Goal: Use online tool/utility: Utilize a website feature to perform a specific function

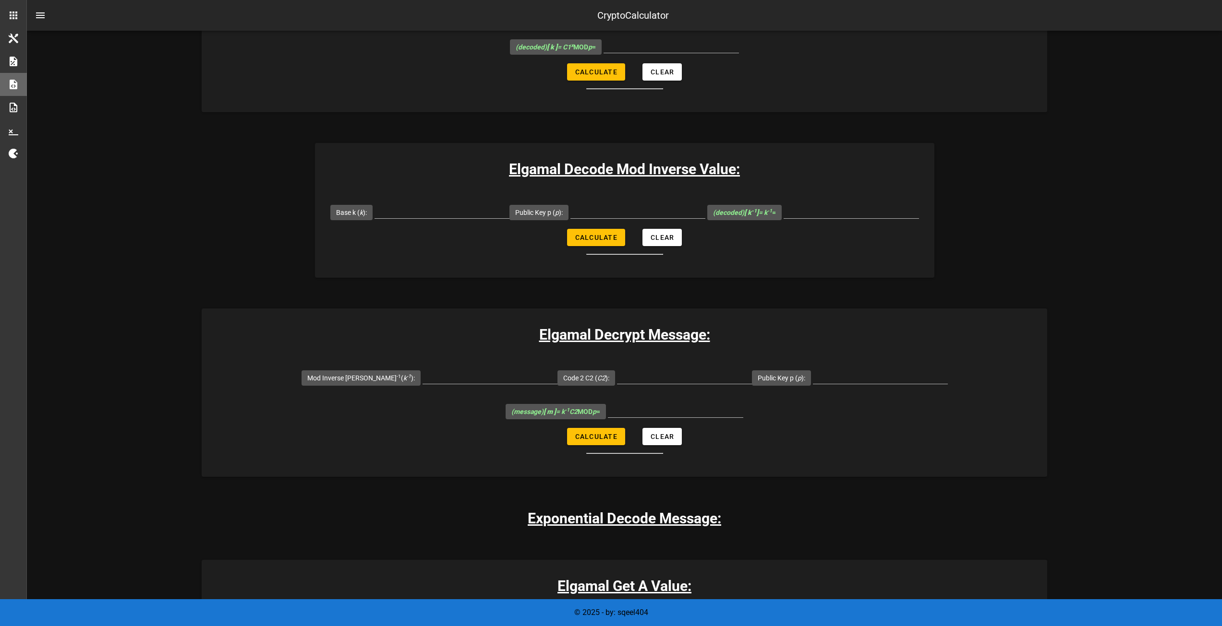
scroll to position [1296, 0]
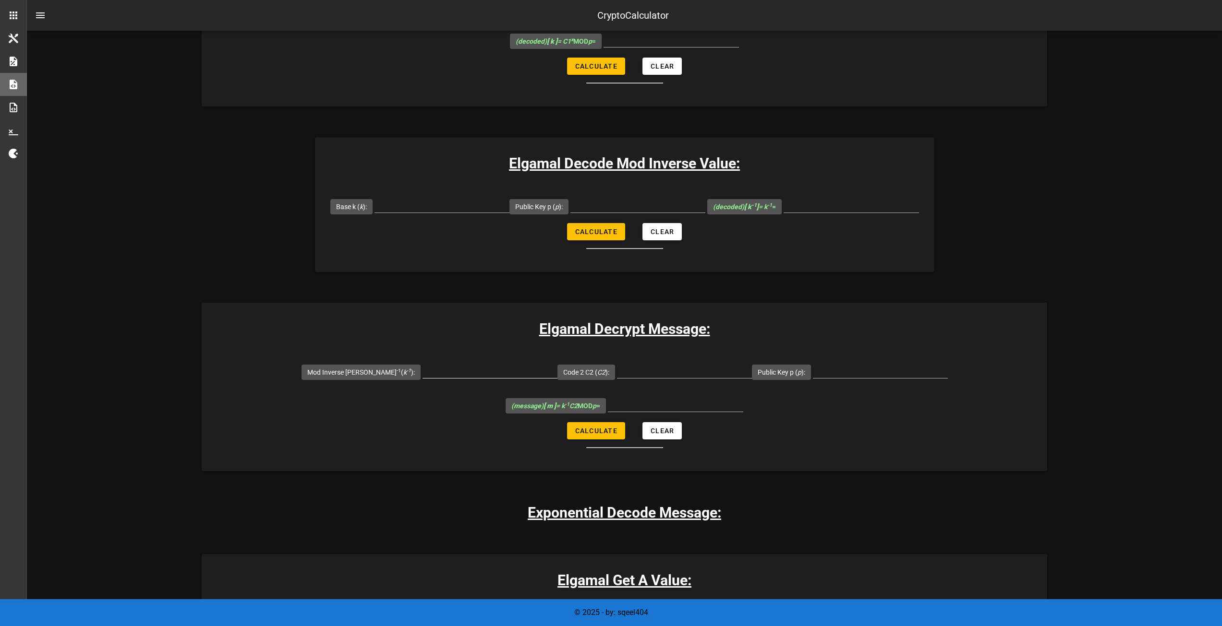
click at [445, 363] on input "Mod Inverse [PERSON_NAME] -1 ( k -1 ):" at bounding box center [489, 370] width 135 height 15
type input "1654589"
click at [653, 363] on input "Code 2 C2 ( C2 ):" at bounding box center [684, 370] width 135 height 15
type input "2248058"
drag, startPoint x: 829, startPoint y: 316, endPoint x: 842, endPoint y: 306, distance: 16.7
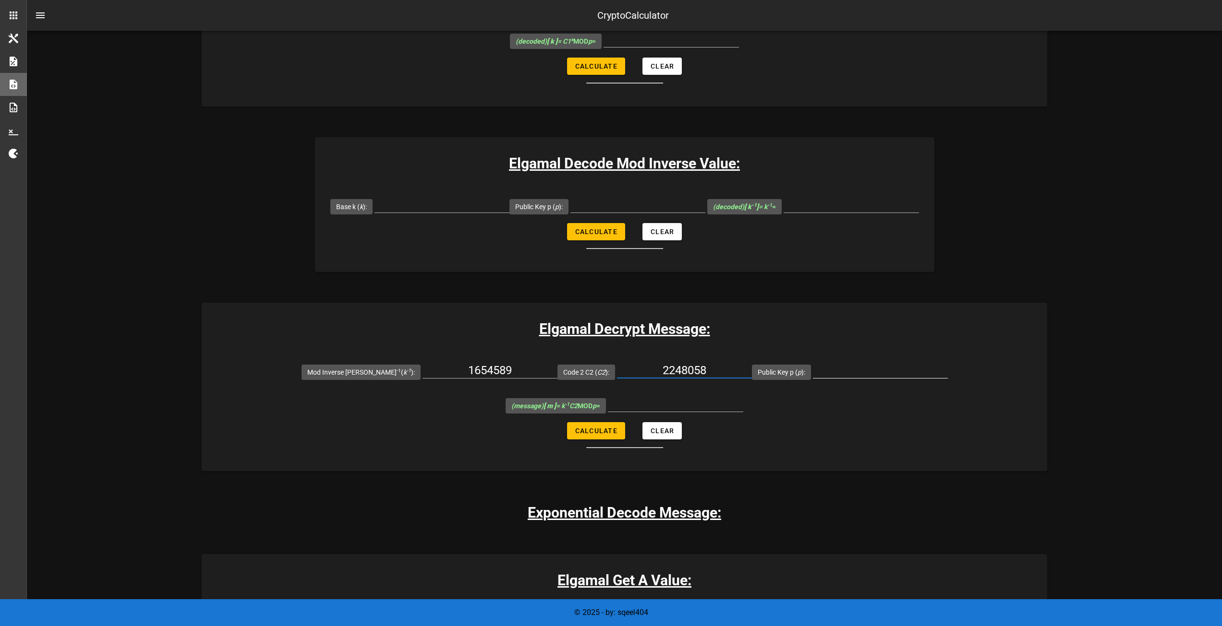
click at [830, 382] on div at bounding box center [880, 385] width 135 height 7
click at [843, 363] on input "Public Key p ( p ):" at bounding box center [880, 370] width 135 height 15
type input "8902967"
click at [585, 427] on span "Calculate" at bounding box center [596, 431] width 43 height 8
type input "5843364"
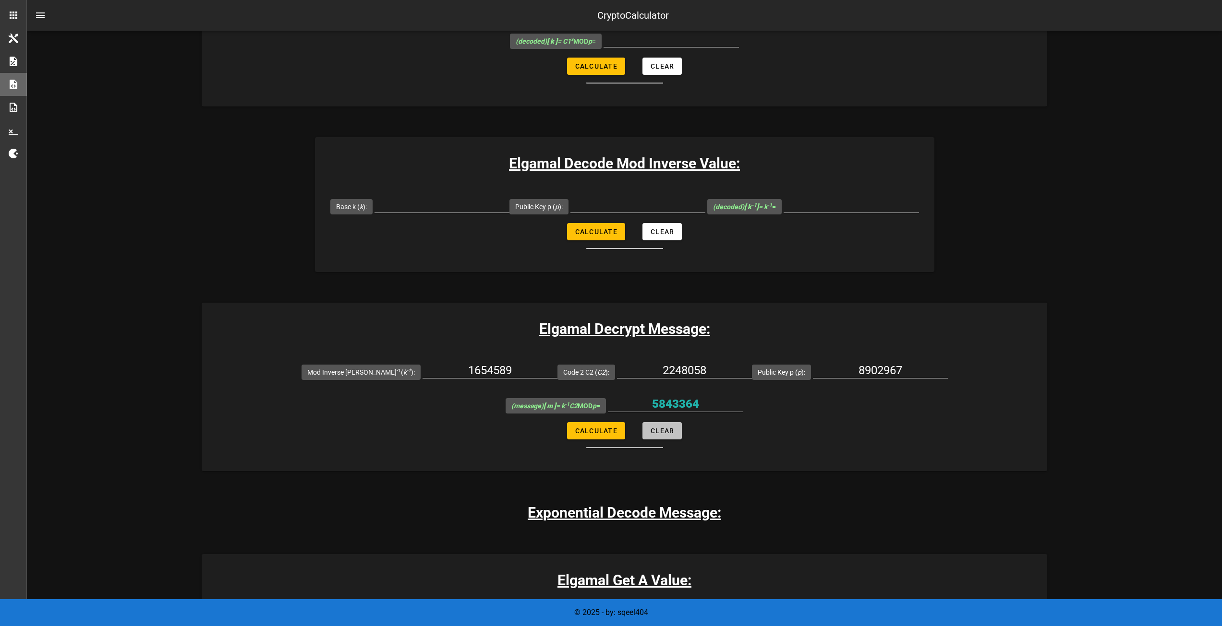
click at [675, 422] on button "Clear" at bounding box center [661, 430] width 39 height 17
click at [676, 422] on button "Clear" at bounding box center [661, 430] width 39 height 17
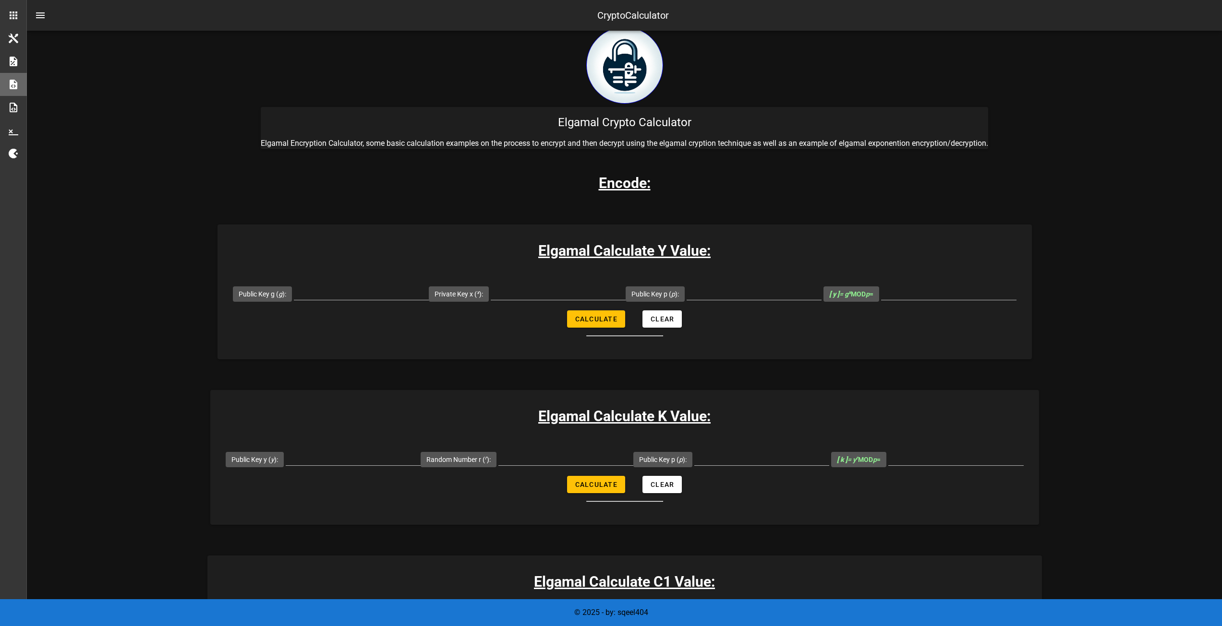
scroll to position [0, 0]
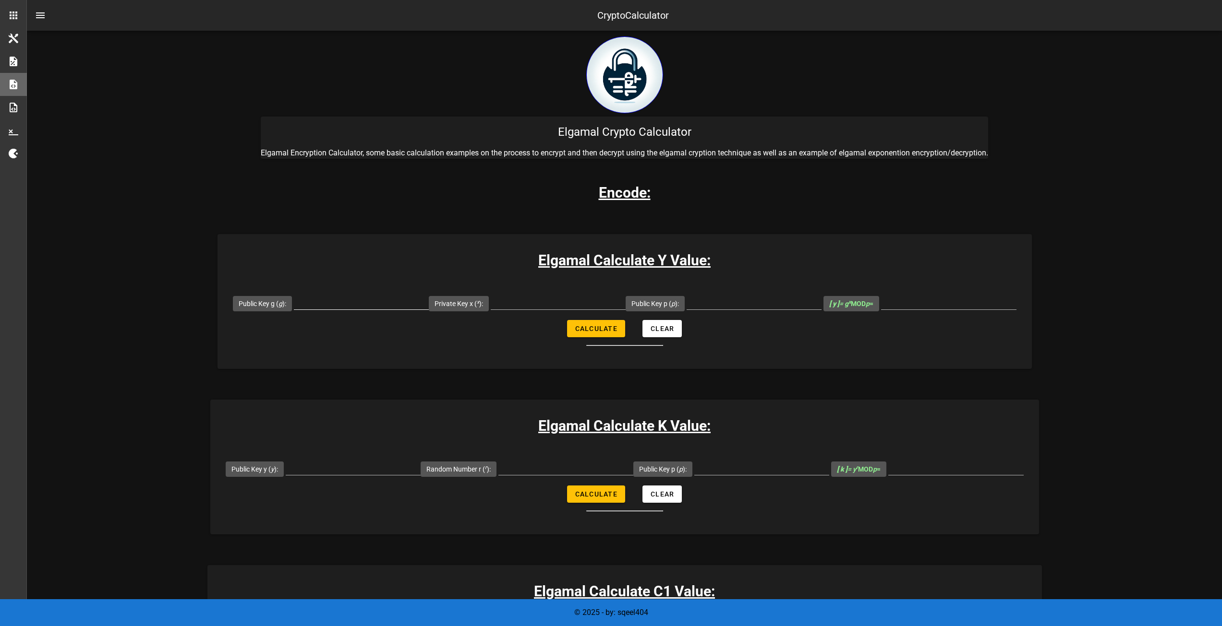
click at [312, 303] on input "Public Key g ( g ):" at bounding box center [361, 301] width 135 height 15
type input "3707"
click at [530, 301] on input "Private Key x ( x ):" at bounding box center [558, 301] width 135 height 15
type input "7841"
click at [731, 298] on input "Public Key p ( p ):" at bounding box center [753, 301] width 135 height 15
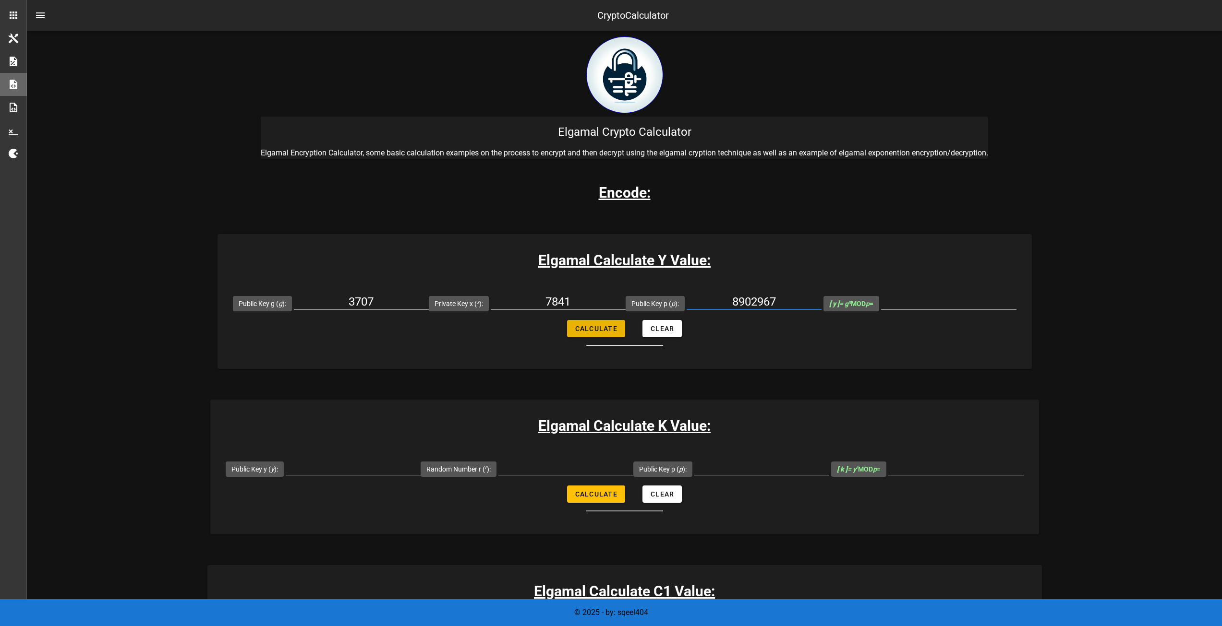
type input "8902967"
click at [578, 329] on span "Calculate" at bounding box center [596, 329] width 43 height 8
type input "795883"
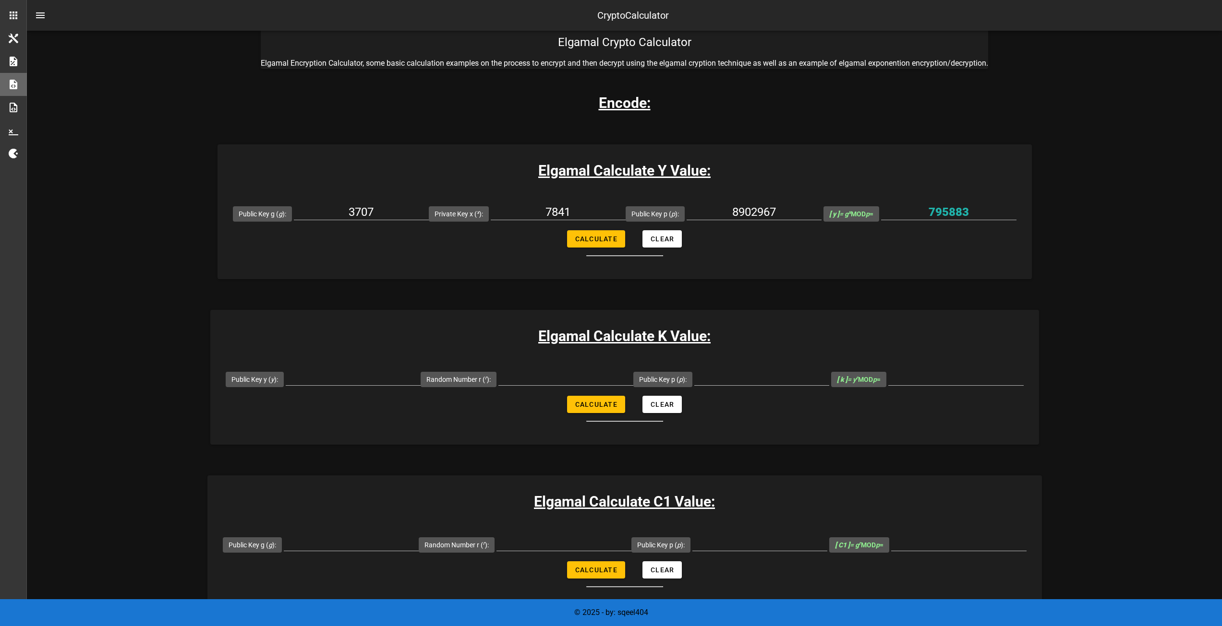
scroll to position [96, 0]
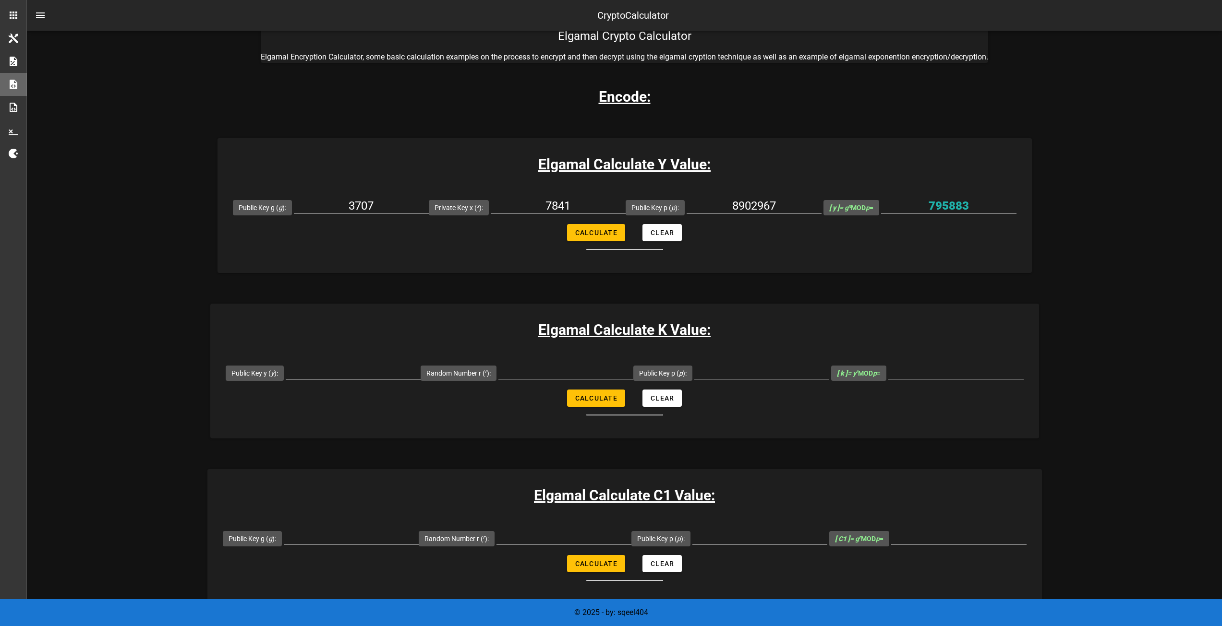
click at [336, 372] on input "Public Key y ( y ):" at bounding box center [353, 371] width 135 height 15
type input "795883"
click at [551, 375] on input "Random Number r ( r ):" at bounding box center [565, 371] width 135 height 15
type input "16889"
click at [752, 368] on input "Public Key p ( p ):" at bounding box center [761, 371] width 135 height 15
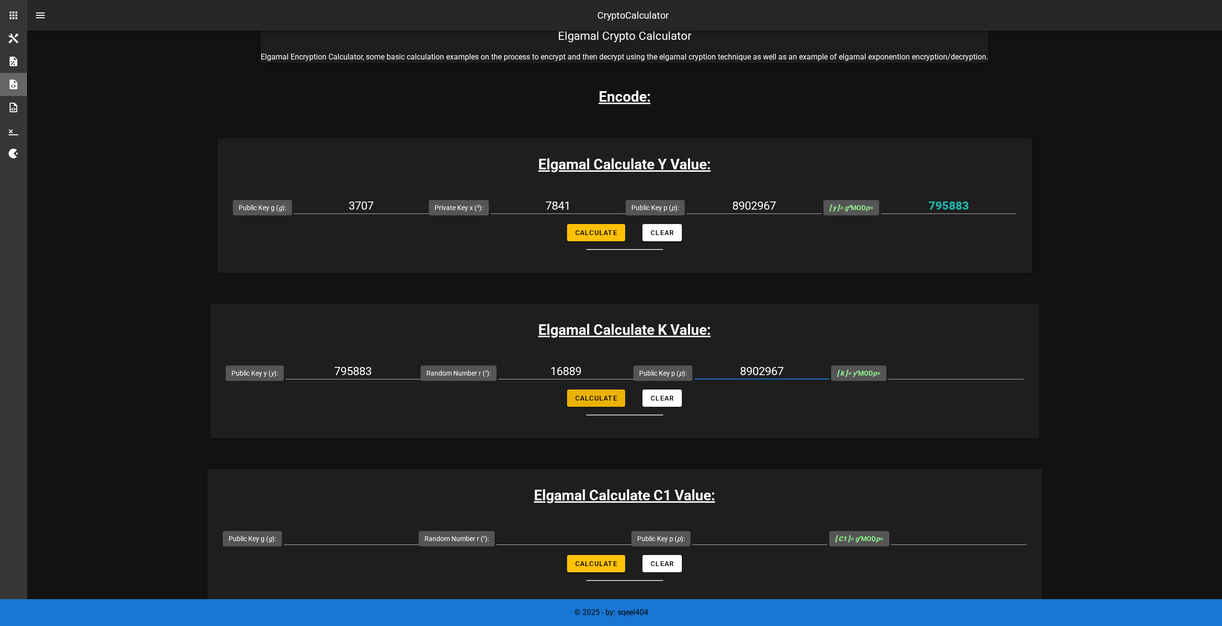
type input "8902967"
click at [597, 397] on span "Calculate" at bounding box center [596, 399] width 43 height 8
type input "2508500"
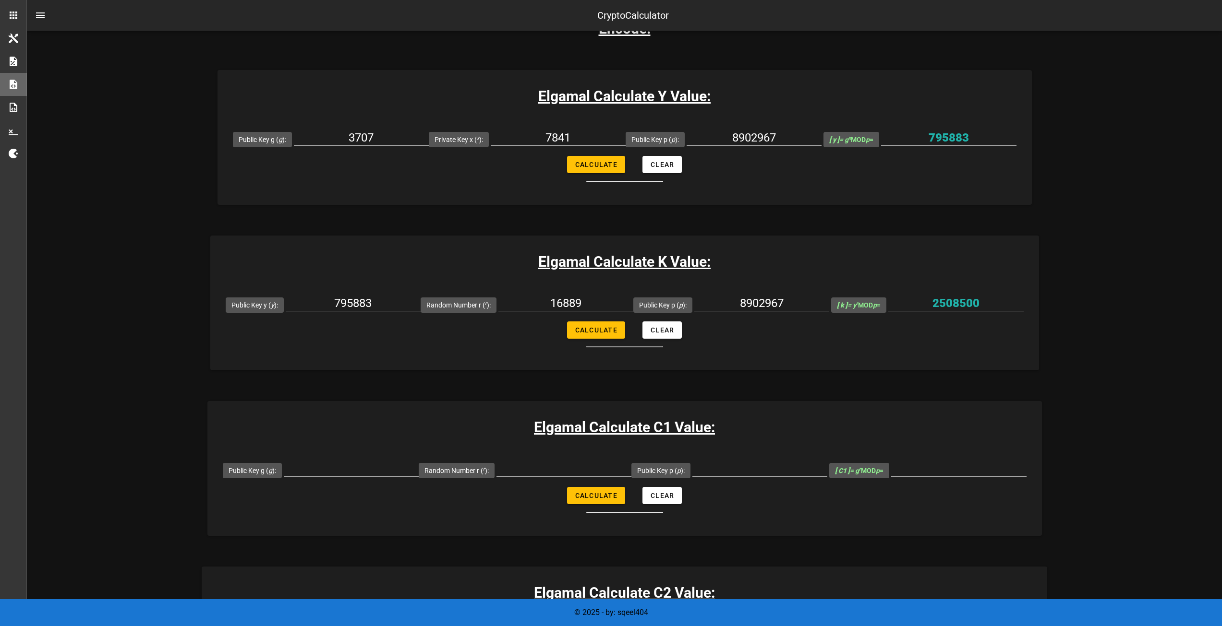
scroll to position [192, 0]
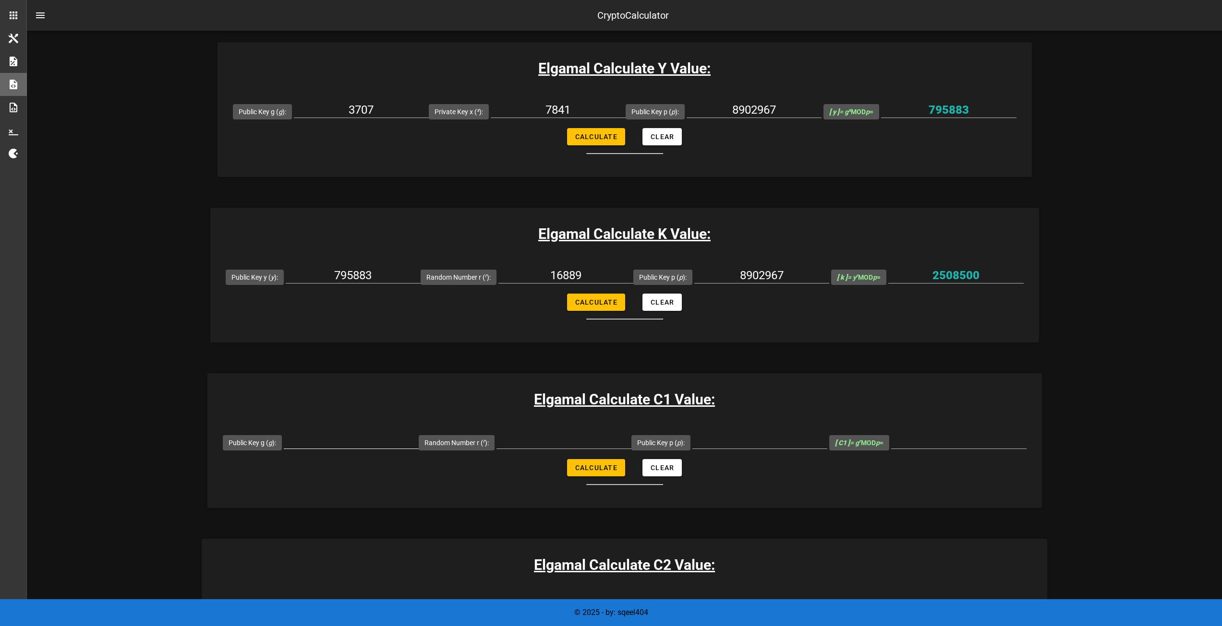
click at [351, 441] on input "Public Key g ( g ):" at bounding box center [351, 440] width 135 height 15
type input "3707"
click at [560, 437] on input "Random Number r ( r ):" at bounding box center [563, 440] width 135 height 15
click at [568, 444] on input "Random Number r ( r ):" at bounding box center [563, 440] width 135 height 15
type input "16889"
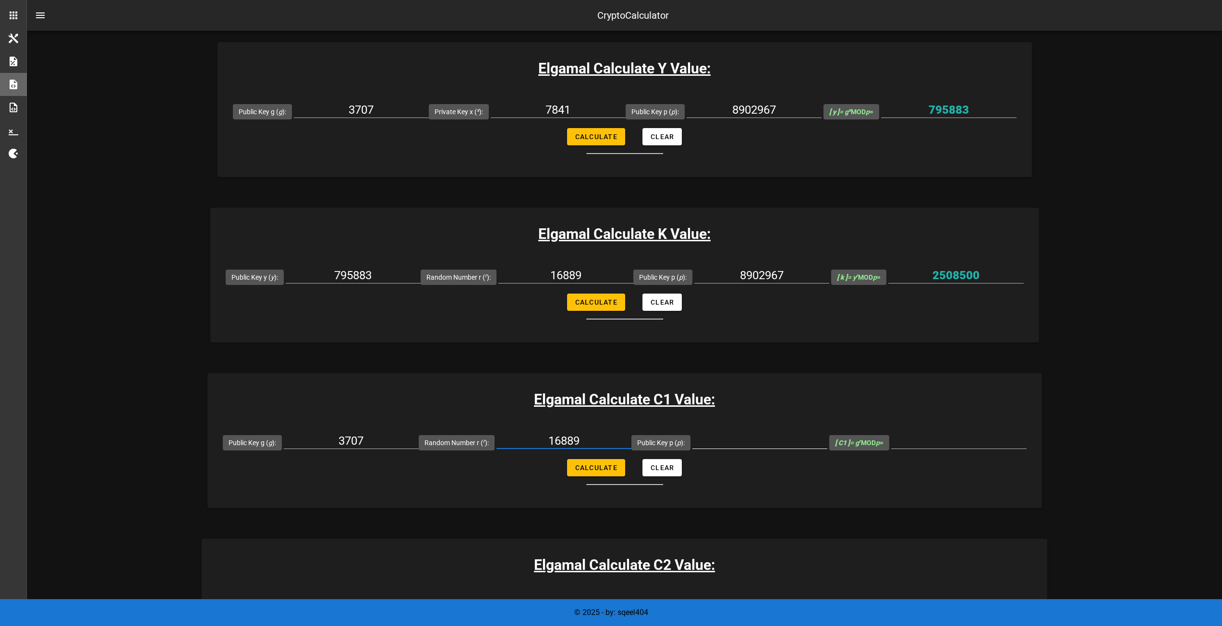
click at [749, 436] on input "Public Key p ( p ):" at bounding box center [759, 440] width 135 height 15
type input "8902967"
click at [587, 458] on div at bounding box center [563, 456] width 135 height 7
click at [593, 465] on span "Calculate" at bounding box center [596, 468] width 43 height 8
type input "3079929"
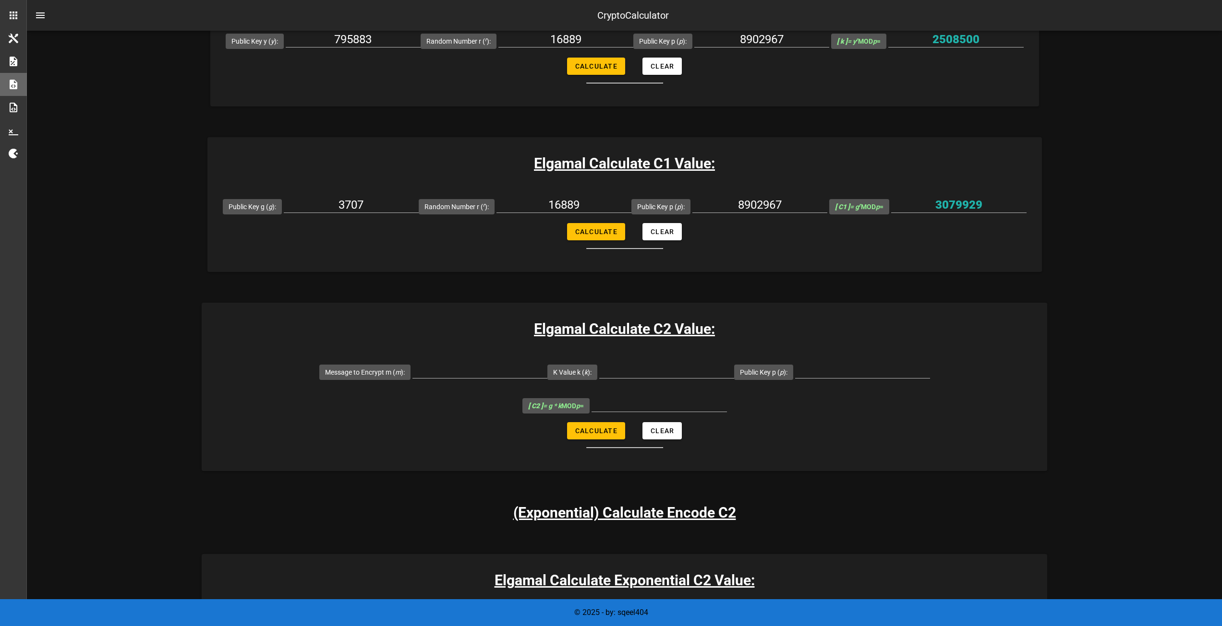
scroll to position [432, 0]
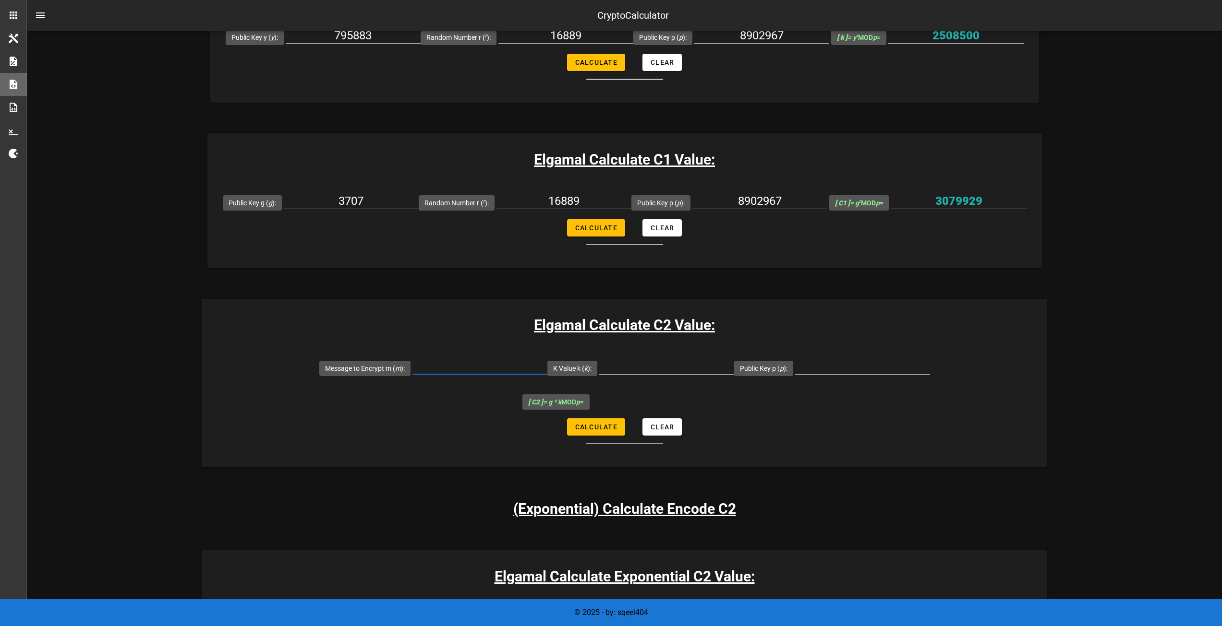
click at [412, 374] on div at bounding box center [479, 366] width 135 height 15
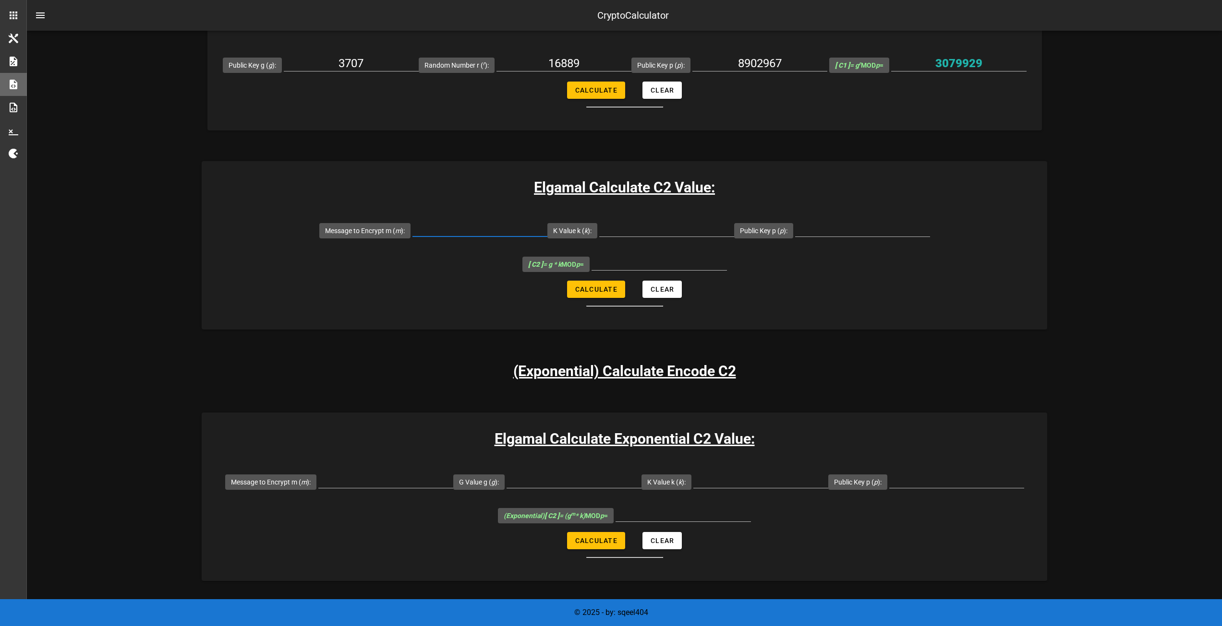
scroll to position [528, 0]
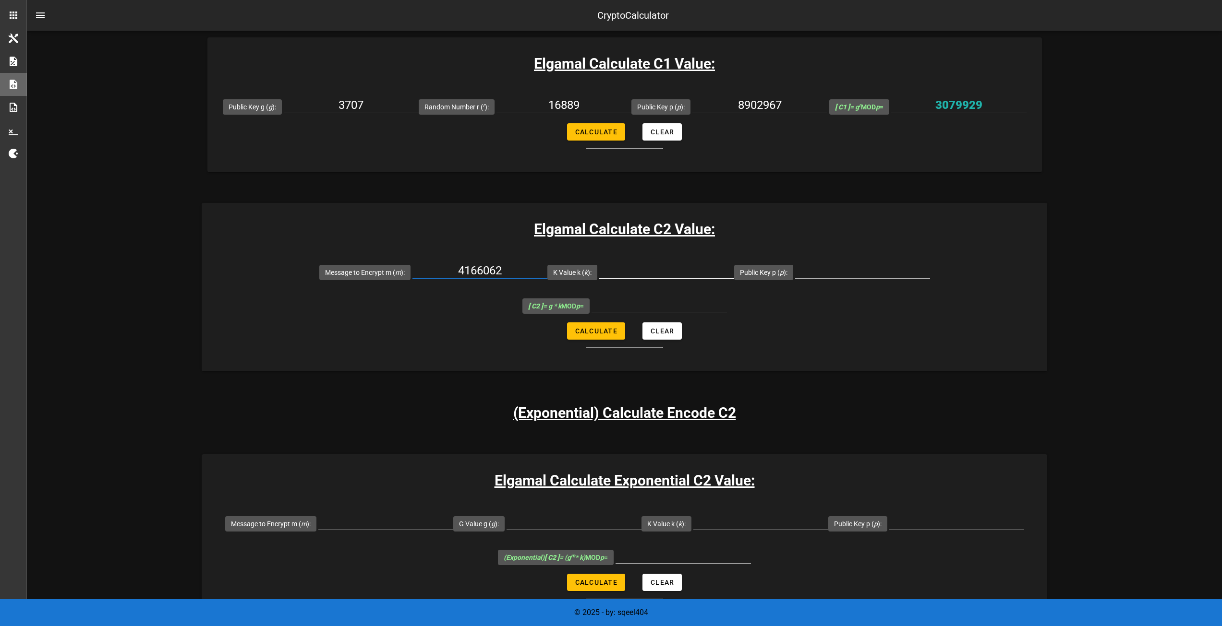
type input "4166062"
click at [599, 281] on div at bounding box center [666, 276] width 135 height 26
click at [599, 272] on input "K Value k ( k ):" at bounding box center [666, 270] width 135 height 15
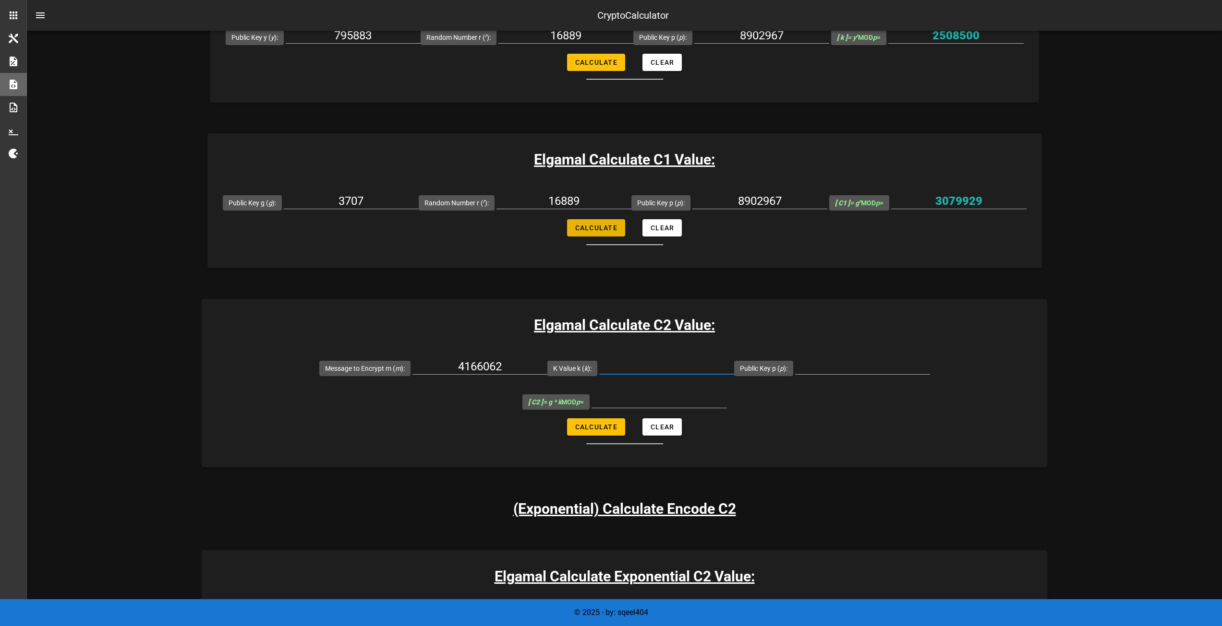
scroll to position [384, 0]
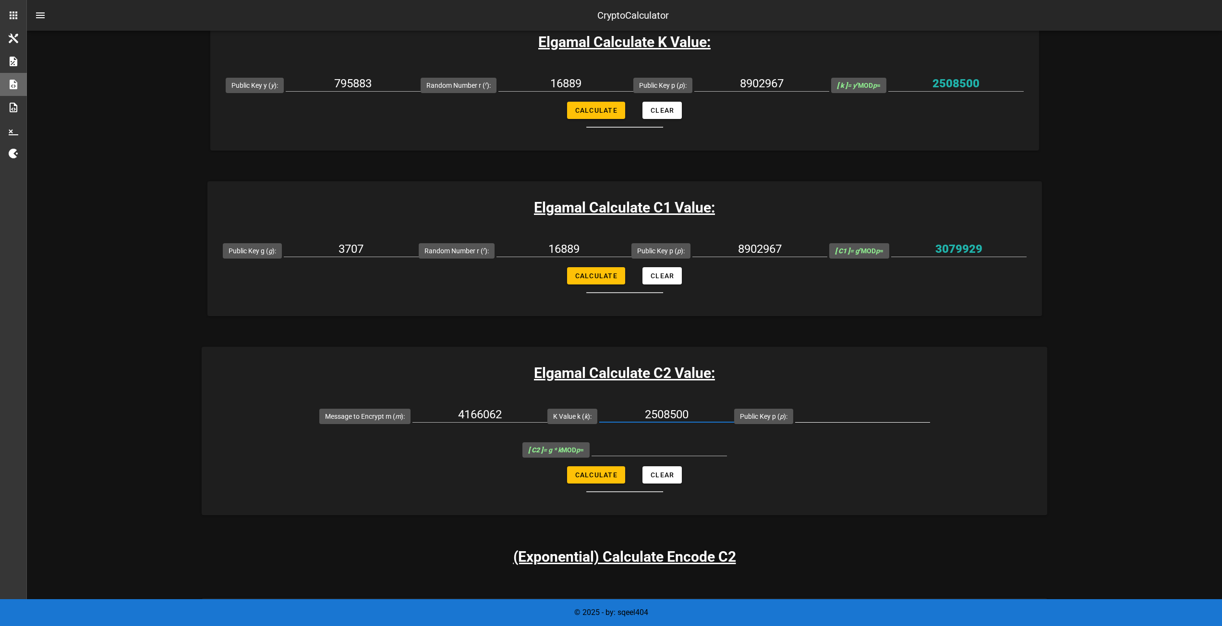
type input "2508500"
click at [795, 414] on input "Public Key p ( p ):" at bounding box center [862, 414] width 135 height 15
type input "8902967"
click at [599, 471] on span "Calculate" at bounding box center [596, 475] width 43 height 8
type input "5676357"
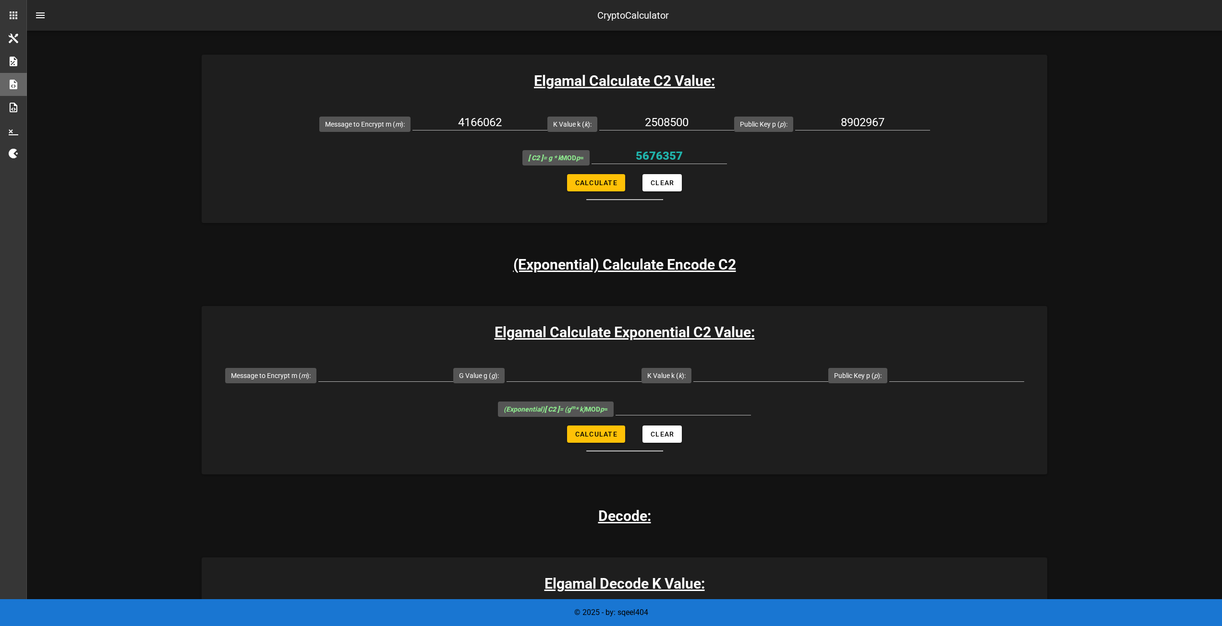
scroll to position [672, 0]
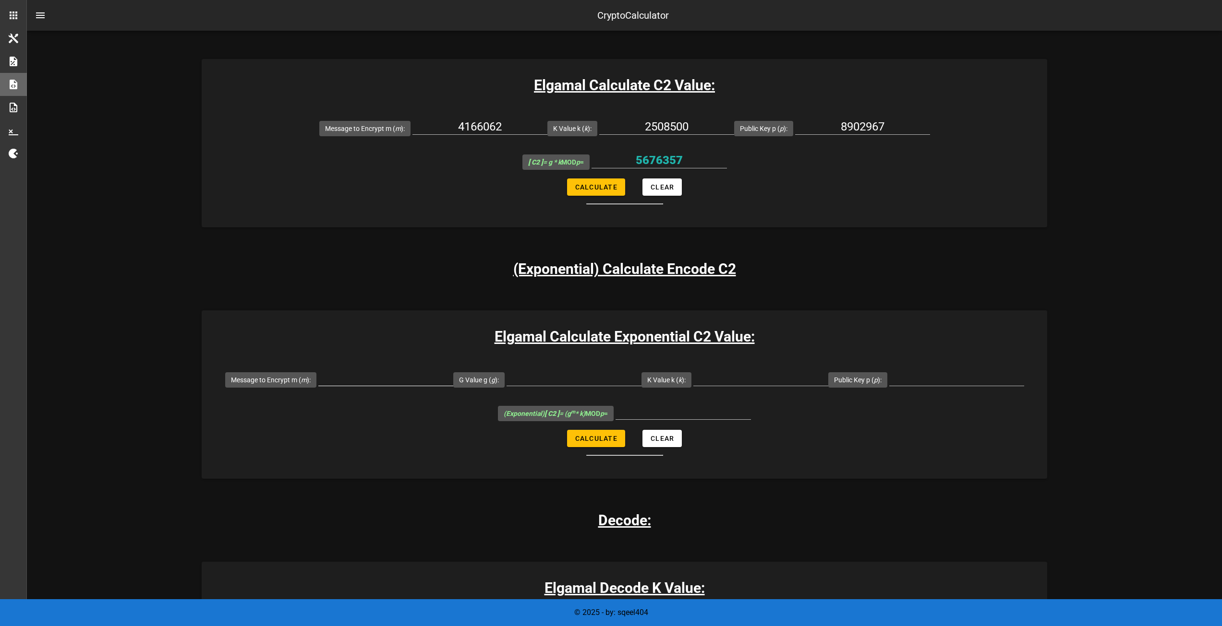
click at [396, 371] on input "Message to Encrypt m ( m ):" at bounding box center [385, 378] width 135 height 15
type input "4166062"
click at [551, 371] on input "G Value g ( g ):" at bounding box center [573, 378] width 135 height 15
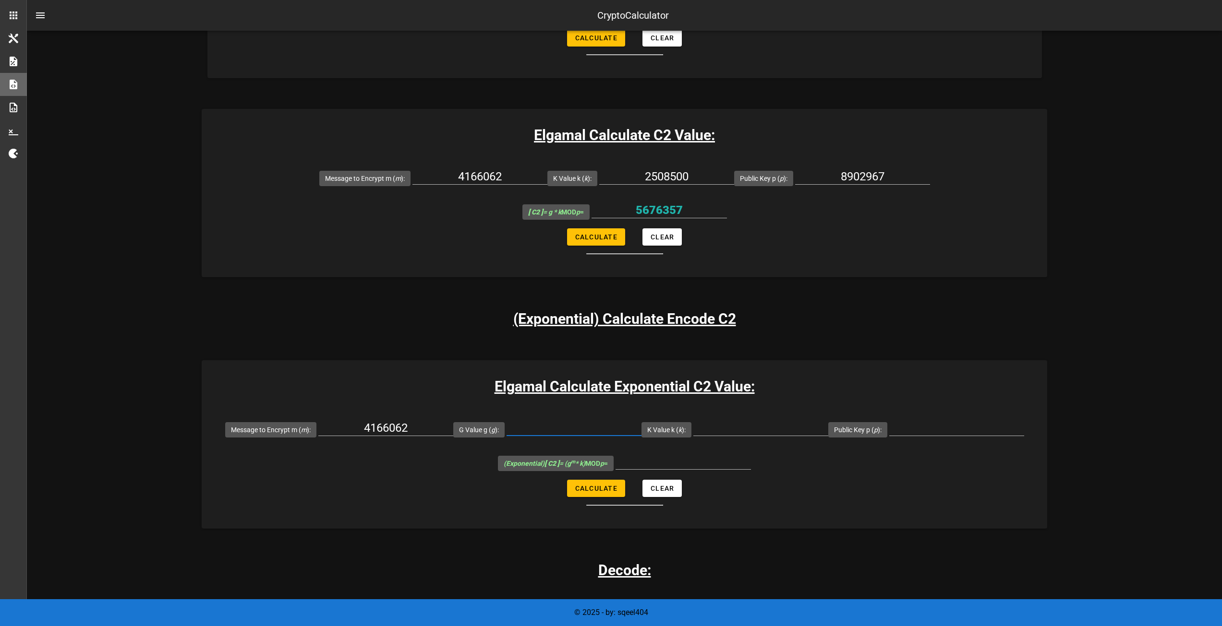
scroll to position [624, 0]
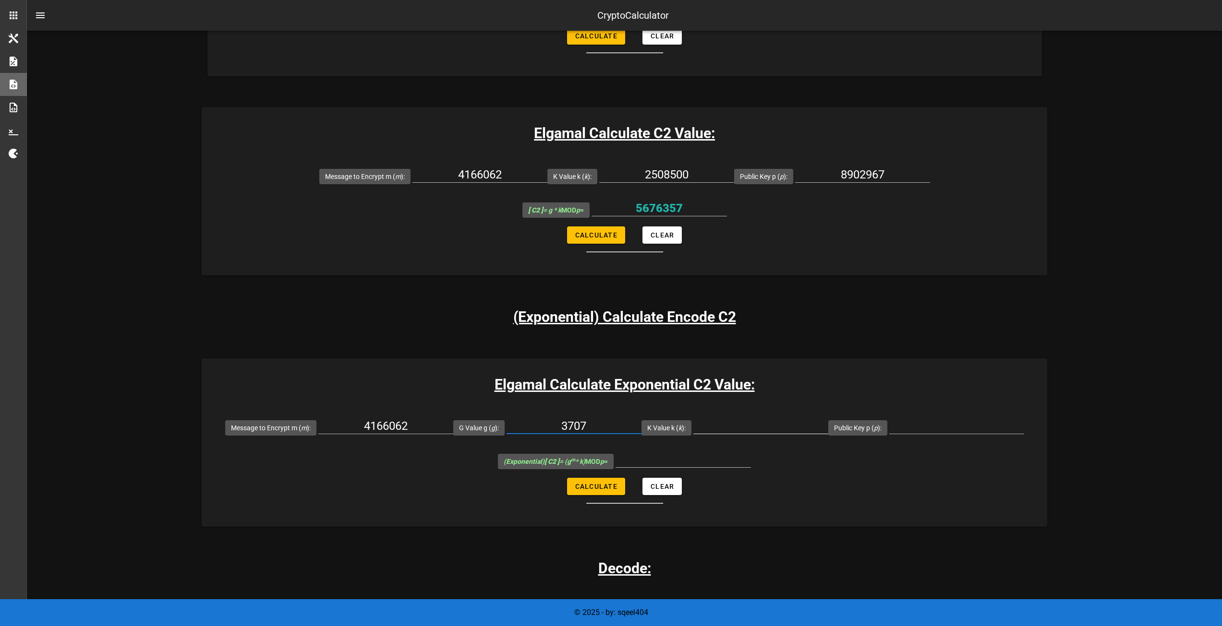
type input "3707"
click at [739, 419] on input "K Value k ( k ):" at bounding box center [760, 426] width 135 height 15
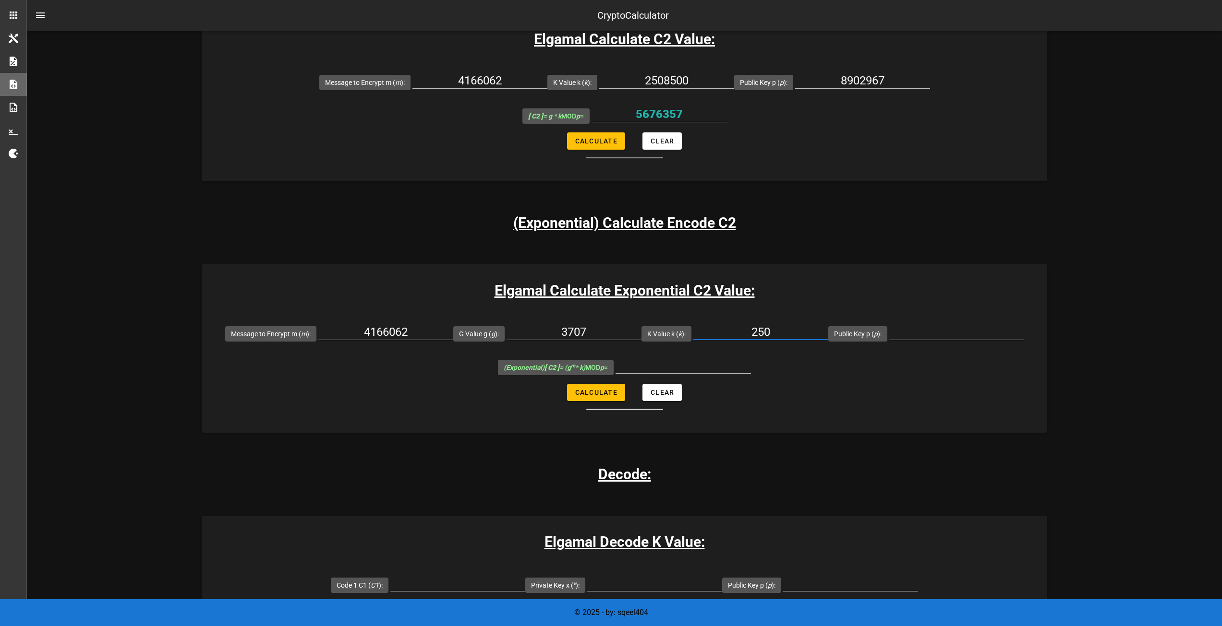
scroll to position [720, 0]
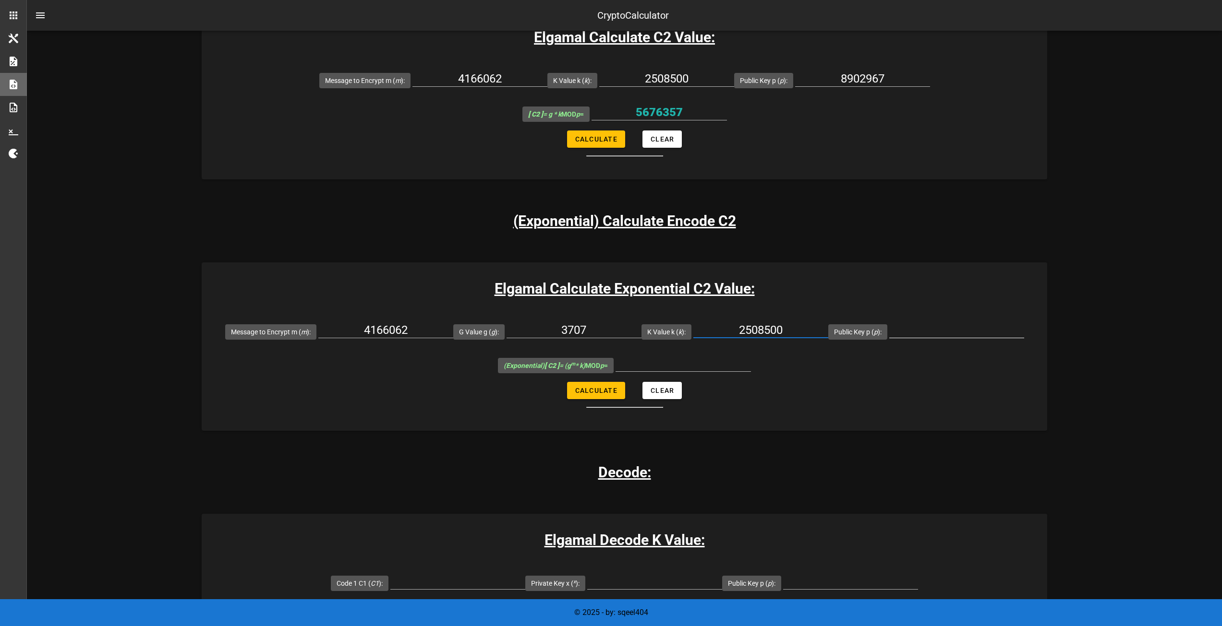
type input "2508500"
click at [926, 323] on div at bounding box center [956, 330] width 135 height 15
type input "8902967"
click at [594, 382] on button "Calculate" at bounding box center [596, 390] width 58 height 17
type input "1907772"
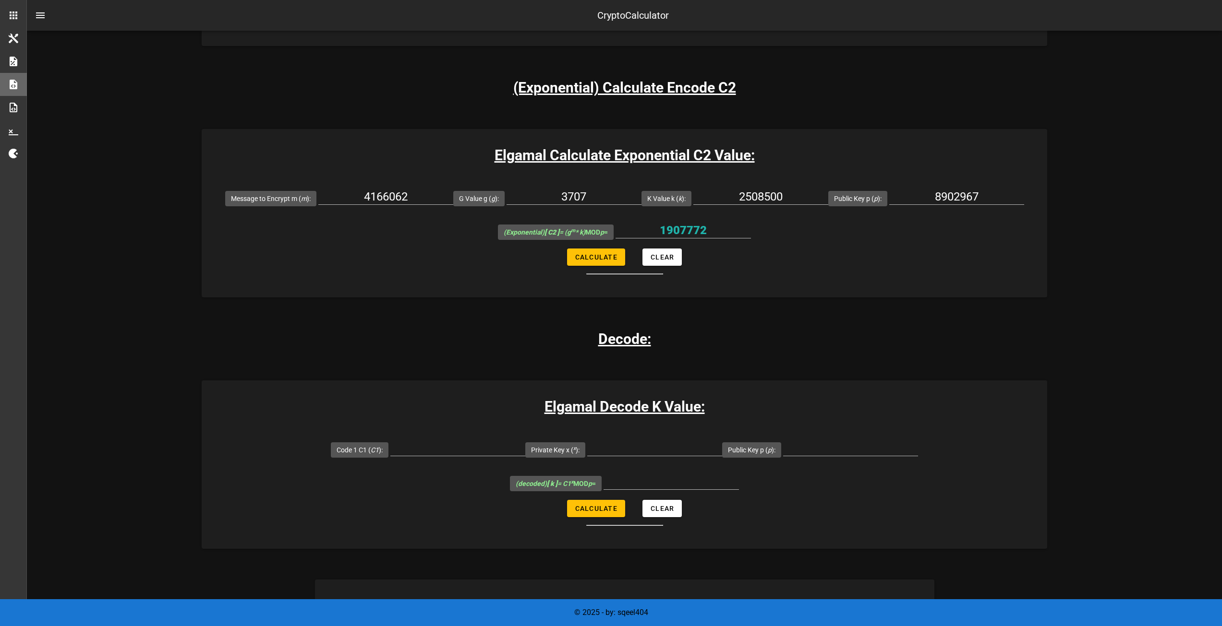
scroll to position [864, 0]
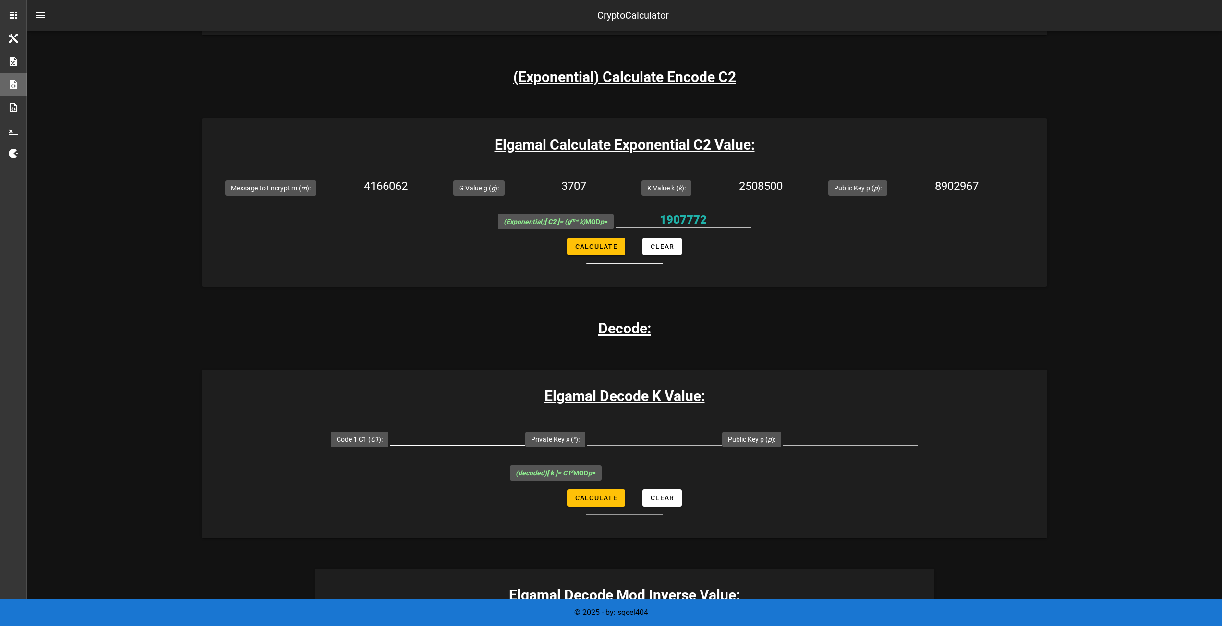
click at [390, 430] on input "Code 1 C1 ( C1 ):" at bounding box center [457, 437] width 135 height 15
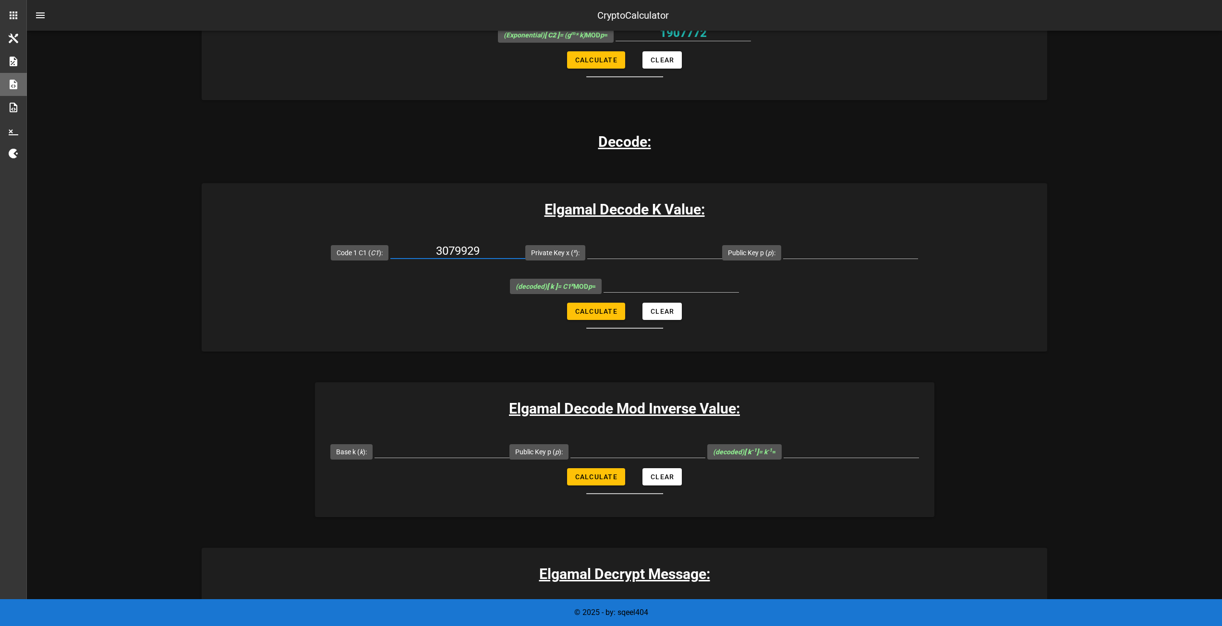
scroll to position [1081, 0]
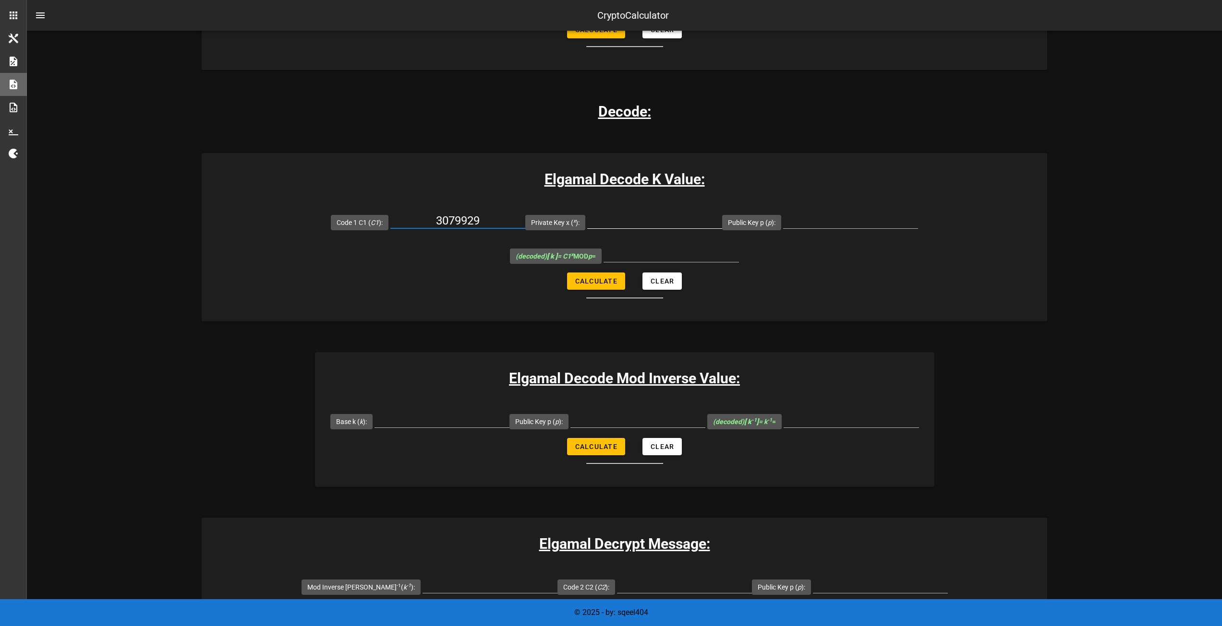
type input "3079929"
click at [587, 213] on input "Private Key x ( x ):" at bounding box center [654, 220] width 135 height 15
type input "7841"
click at [783, 213] on input "Public Key p ( p ):" at bounding box center [850, 220] width 135 height 15
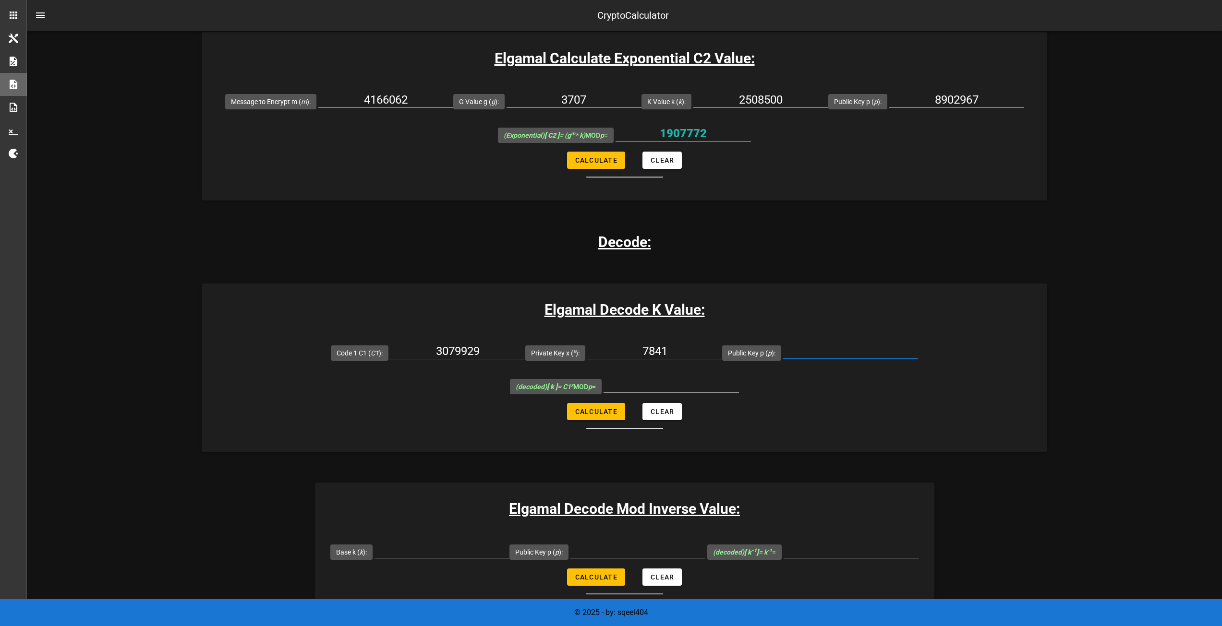
scroll to position [937, 0]
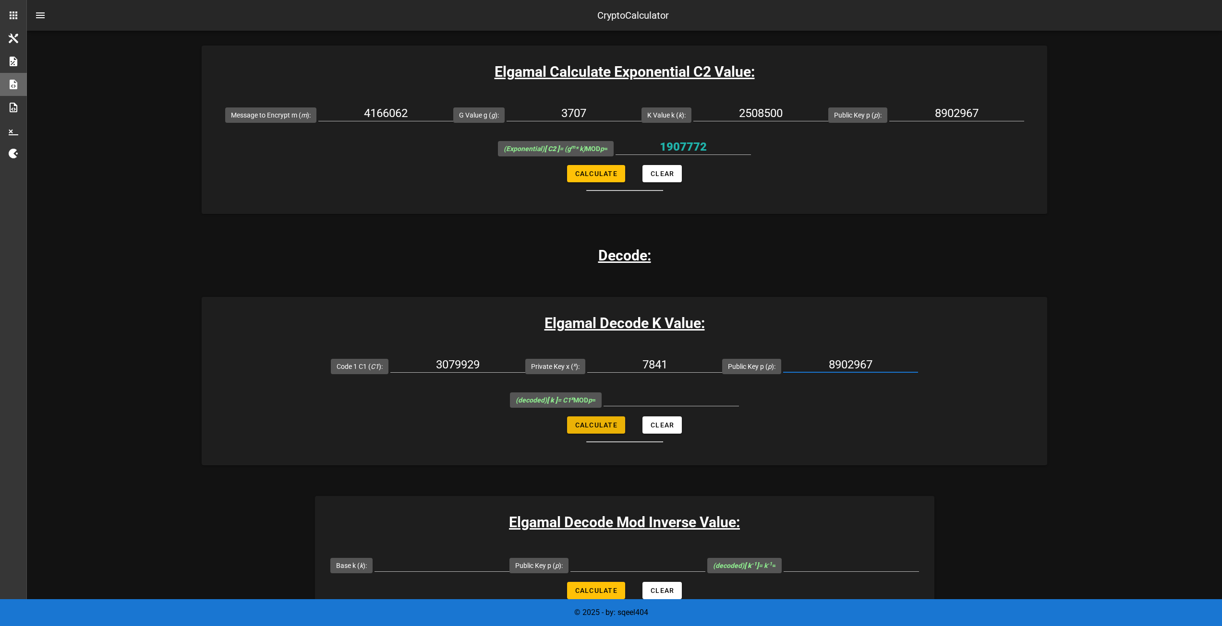
type input "8902967"
click at [605, 417] on button "Calculate" at bounding box center [596, 425] width 58 height 17
type input "2508500"
click at [1137, 418] on div "Elgamal Crypto Calculator Elgamal Encryption Calculator, some basic calculation…" at bounding box center [624, 349] width 1195 height 2510
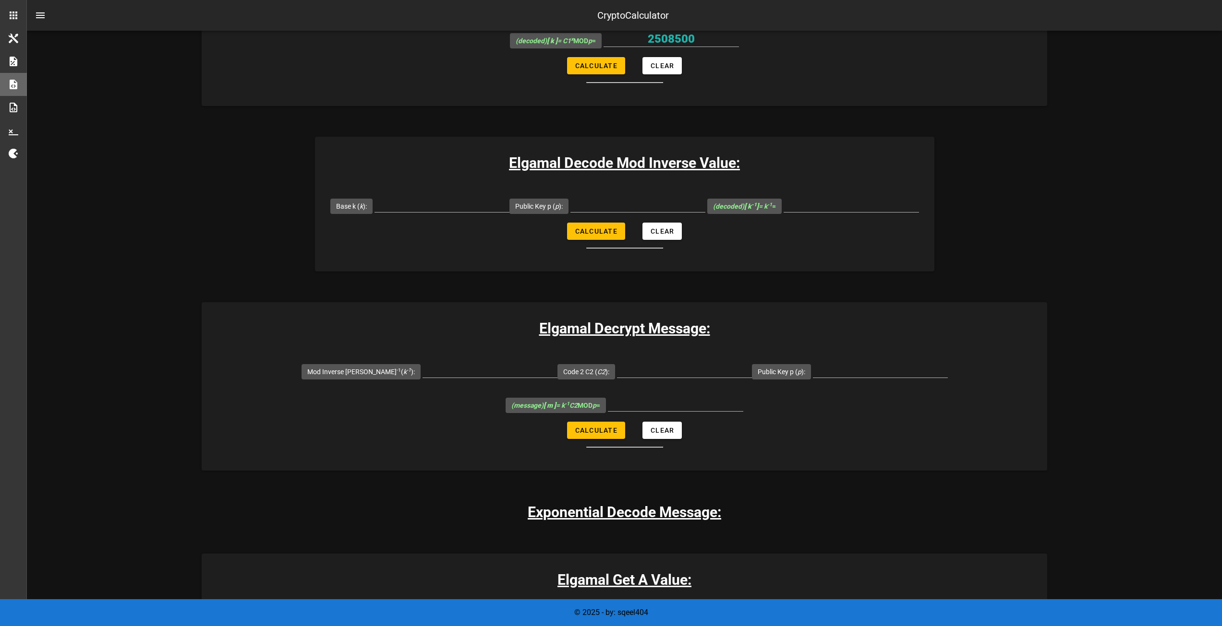
scroll to position [1202, 0]
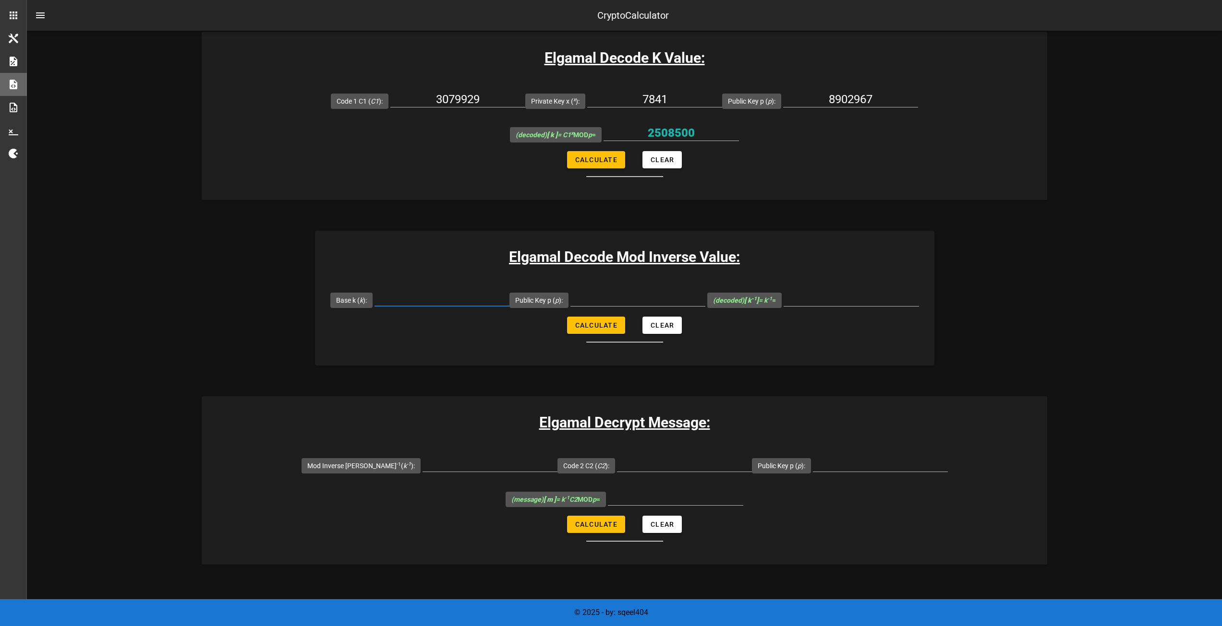
click at [431, 291] on input "Base k ( k ):" at bounding box center [441, 298] width 135 height 15
click at [612, 291] on input "Public Key p ( p ):" at bounding box center [637, 298] width 135 height 15
type input "8902967"
click at [422, 291] on input "Base k ( k ):" at bounding box center [441, 298] width 135 height 15
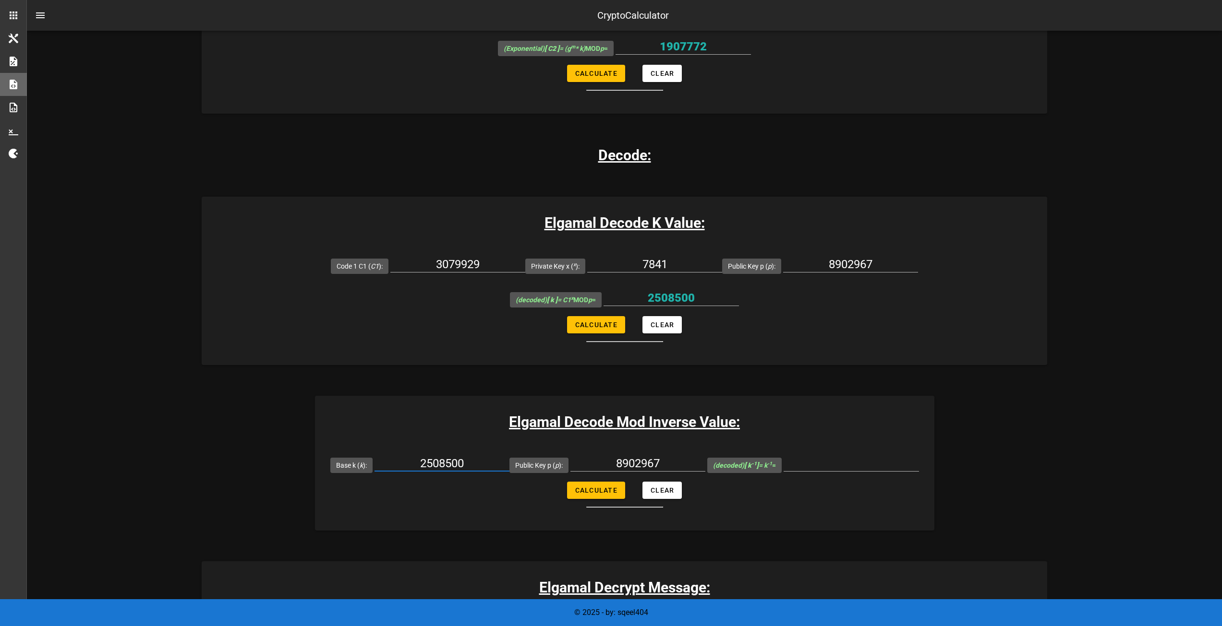
scroll to position [1058, 0]
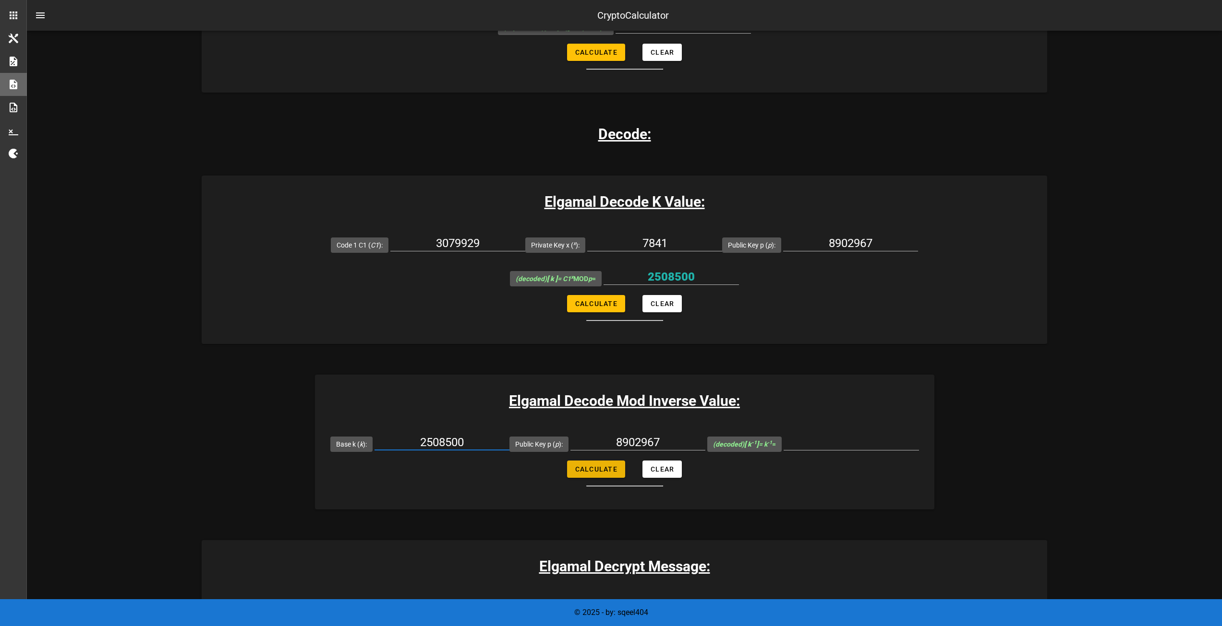
type input "2508500"
click at [601, 461] on button "Calculate" at bounding box center [596, 469] width 58 height 17
type input "1654589"
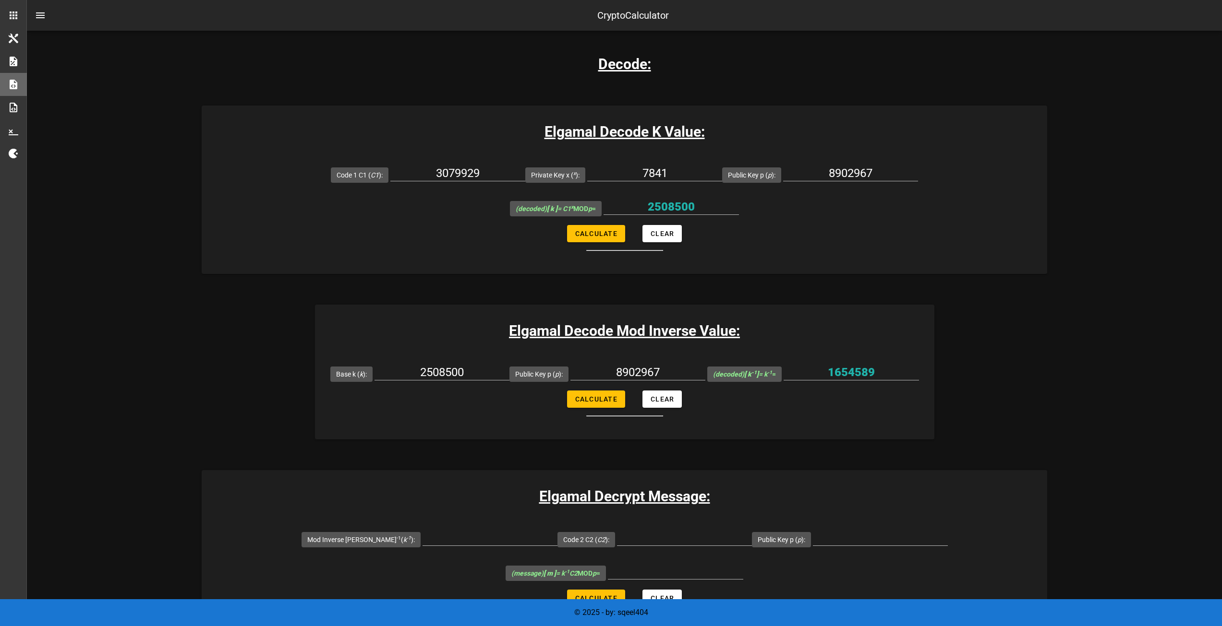
scroll to position [1202, 0]
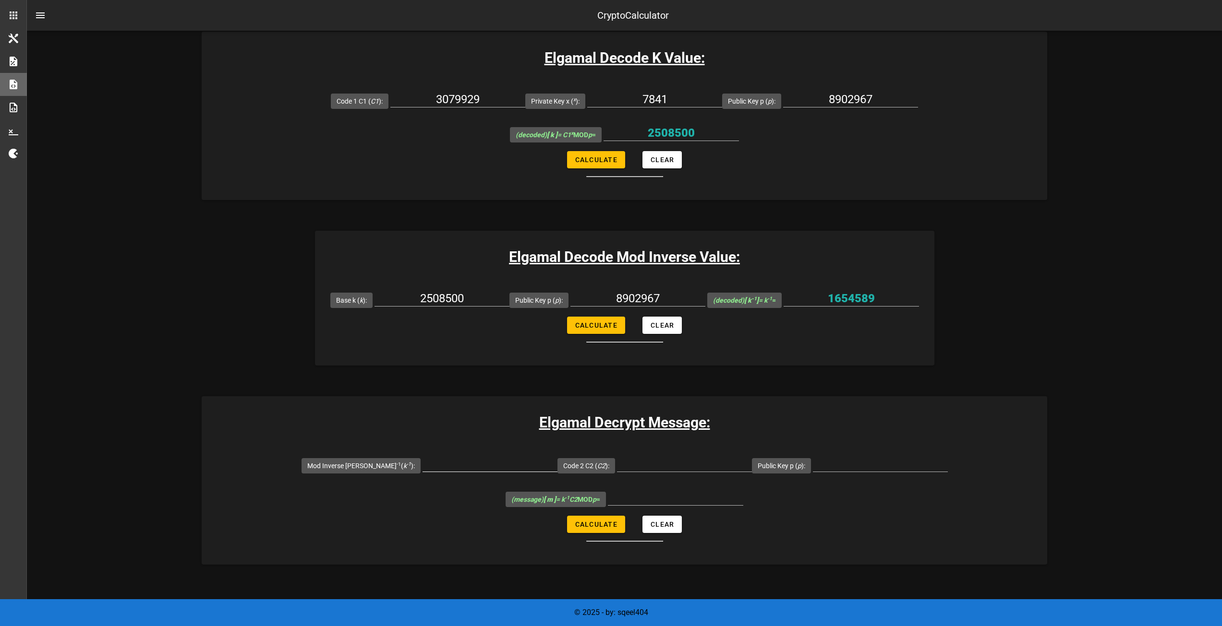
click at [447, 456] on input "Mod Inverse [PERSON_NAME] -1 ( k -1 ):" at bounding box center [489, 463] width 135 height 15
type input "1654589"
click at [836, 456] on input "Public Key p ( p ):" at bounding box center [880, 463] width 135 height 15
type input "8902967"
click at [653, 456] on input "Code 2 C2 ( C2 ):" at bounding box center [684, 463] width 135 height 15
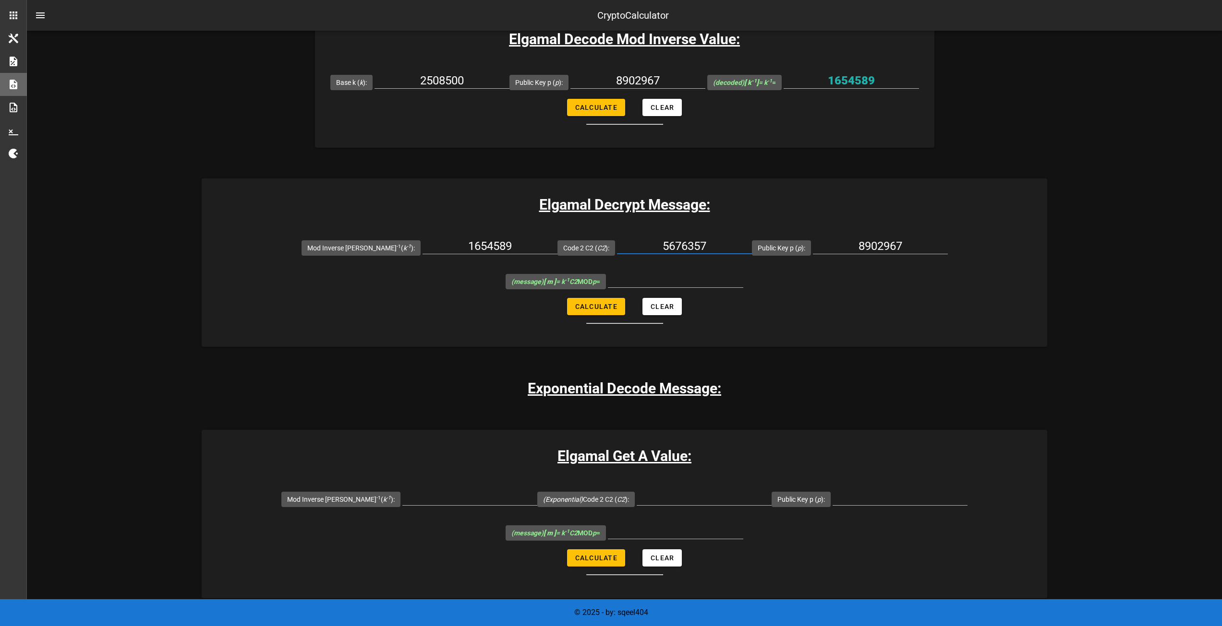
scroll to position [1412, 0]
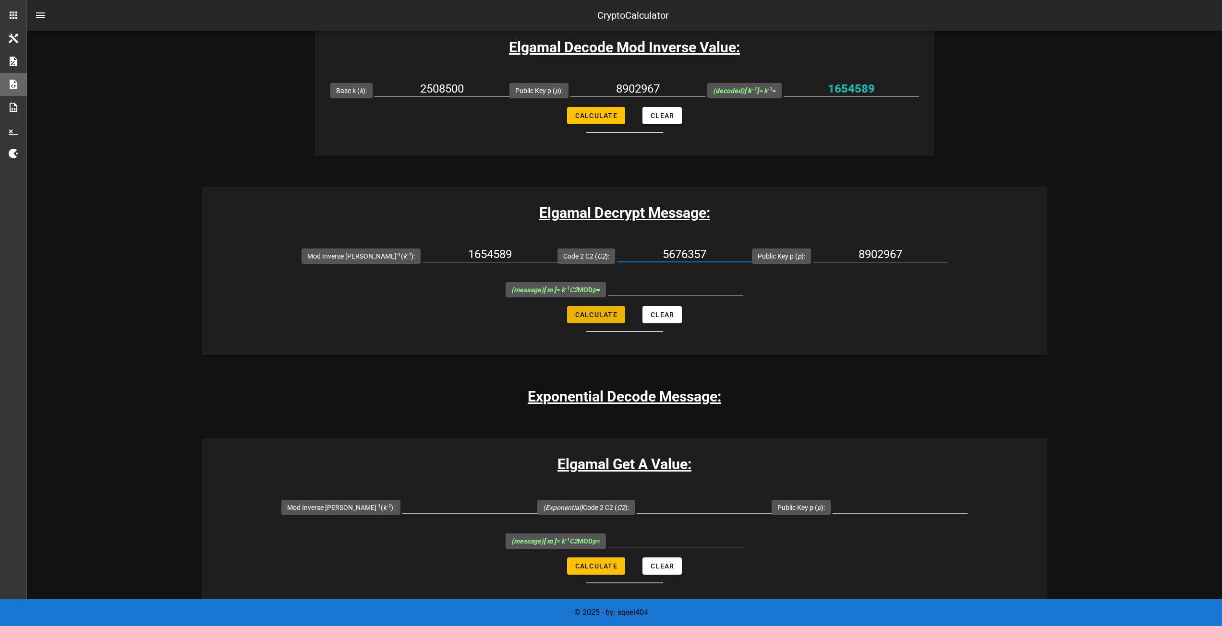
type input "5676357"
click at [602, 311] on span "Calculate" at bounding box center [596, 315] width 43 height 8
type input "4166062"
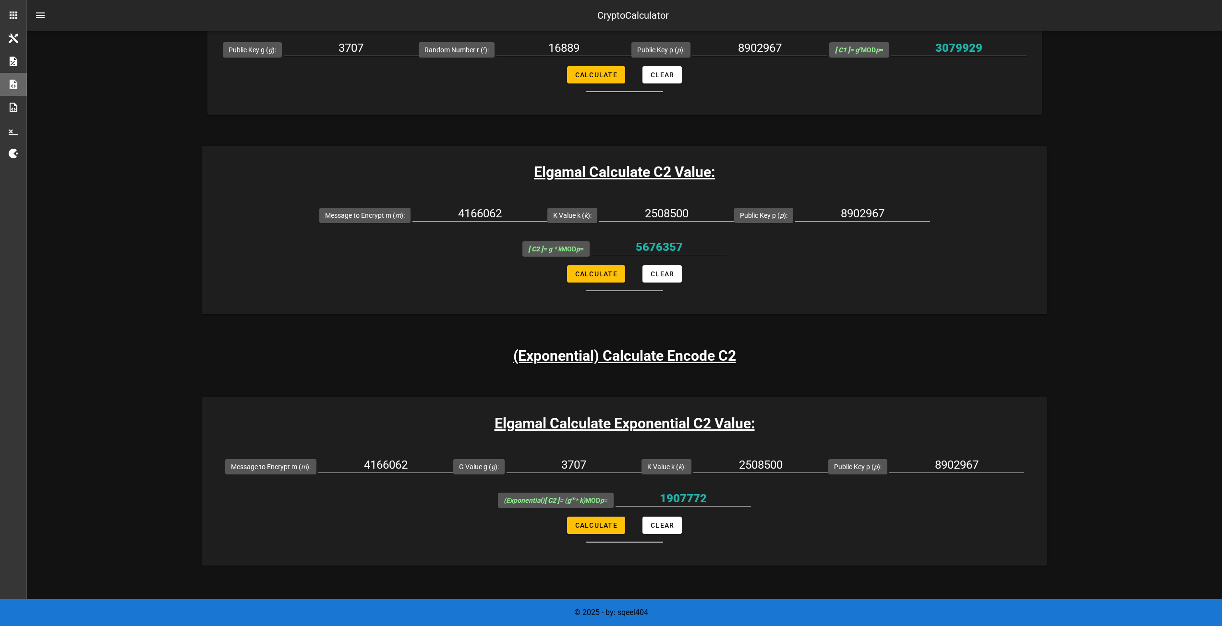
scroll to position [548, 0]
